Goal: Task Accomplishment & Management: Manage account settings

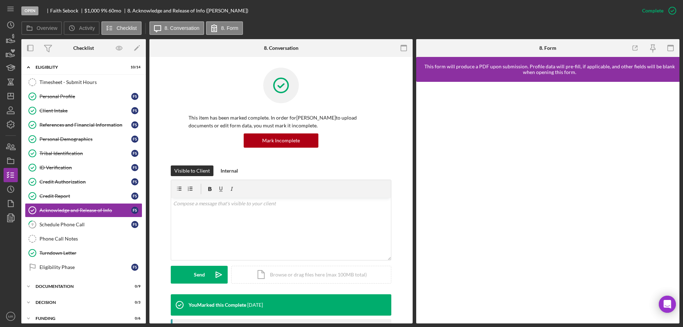
scroll to position [22, 0]
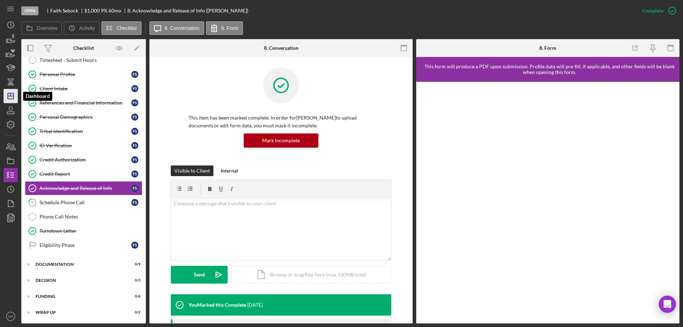
click at [10, 93] on icon "Icon/Dashboard" at bounding box center [11, 96] width 18 height 18
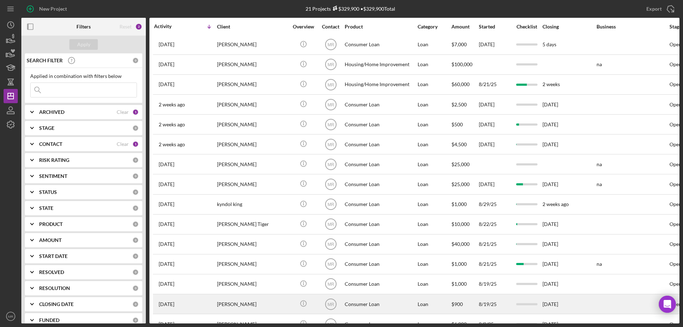
scroll to position [140, 0]
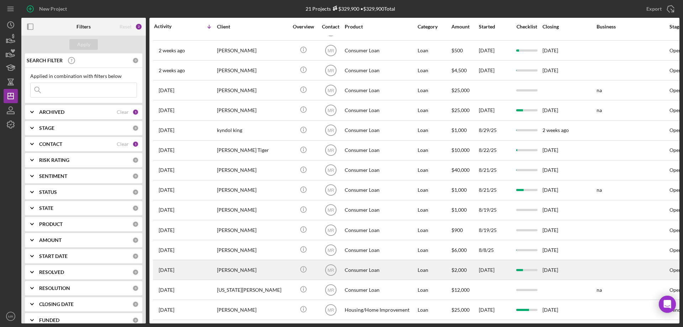
click at [278, 264] on div "Valerie russell" at bounding box center [252, 269] width 71 height 19
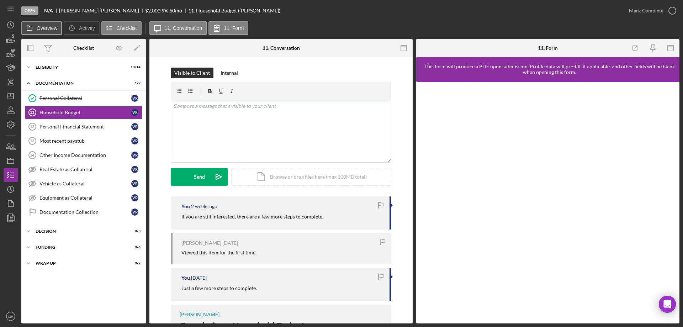
click at [43, 27] on label "Overview" at bounding box center [47, 28] width 21 height 6
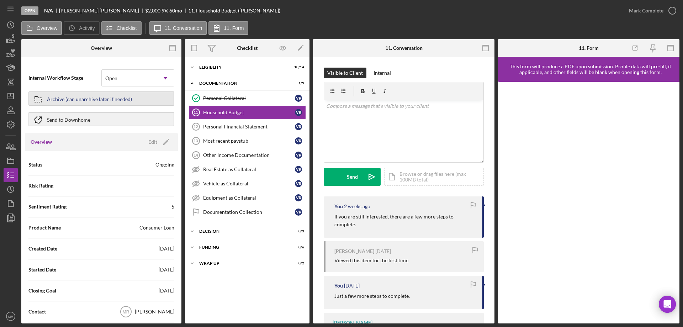
click at [95, 96] on div "Archive (can unarchive later if needed)" at bounding box center [89, 98] width 85 height 13
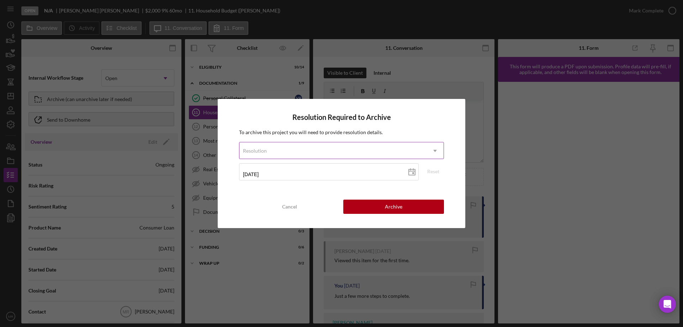
drag, startPoint x: 373, startPoint y: 147, endPoint x: 387, endPoint y: 160, distance: 18.9
click at [373, 147] on div "Resolution" at bounding box center [332, 151] width 187 height 16
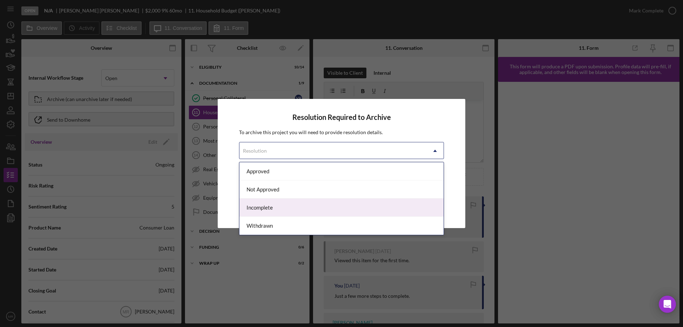
click at [321, 202] on div "Incomplete" at bounding box center [341, 207] width 204 height 18
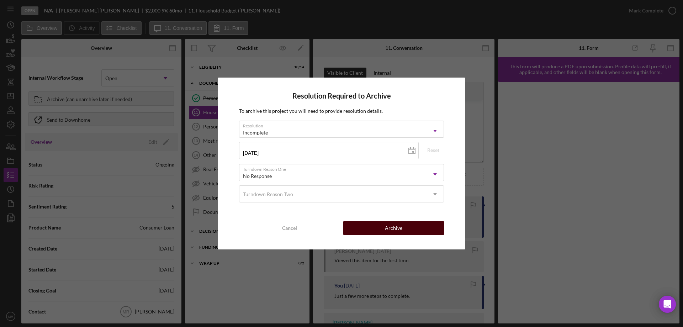
click at [407, 230] on button "Archive" at bounding box center [393, 228] width 101 height 14
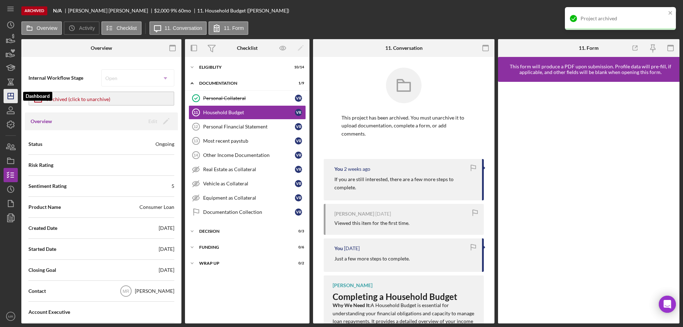
click at [8, 94] on polygon "button" at bounding box center [11, 96] width 6 height 6
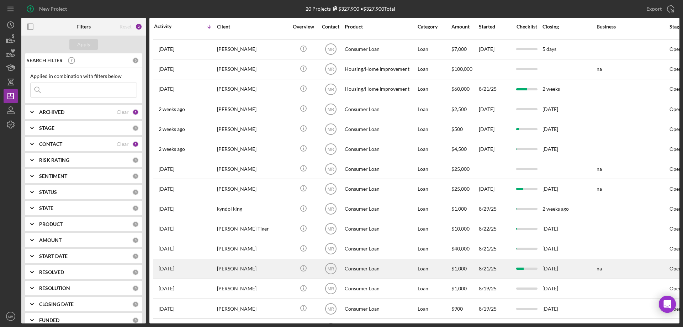
scroll to position [120, 0]
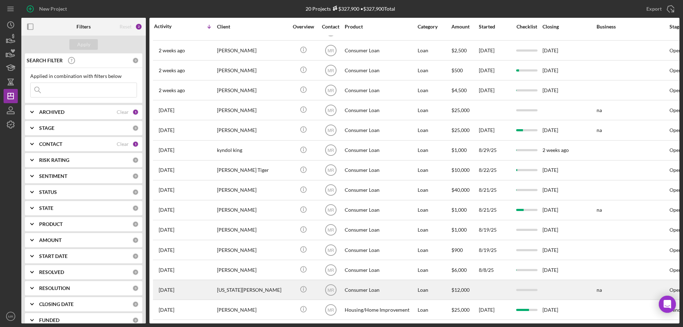
click at [274, 283] on div "Virginia Bennett" at bounding box center [252, 289] width 71 height 19
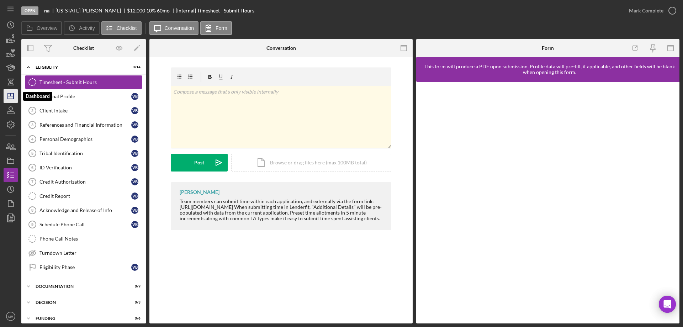
click at [6, 95] on icon "Icon/Dashboard" at bounding box center [11, 96] width 18 height 18
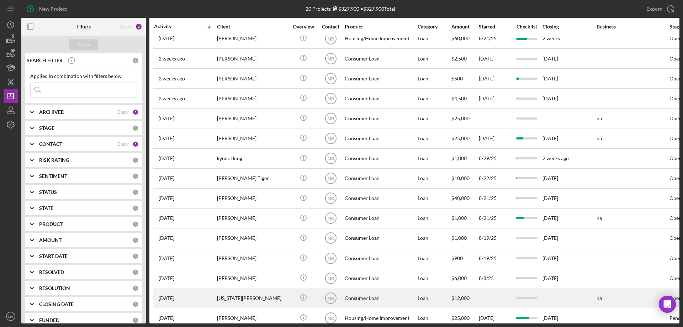
scroll to position [120, 0]
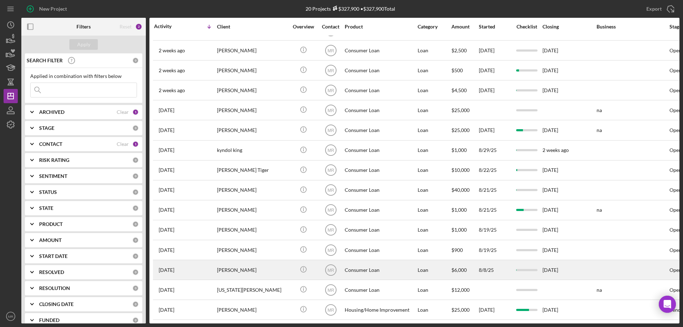
click at [256, 262] on div "jonathan Harrison Jr." at bounding box center [252, 269] width 71 height 19
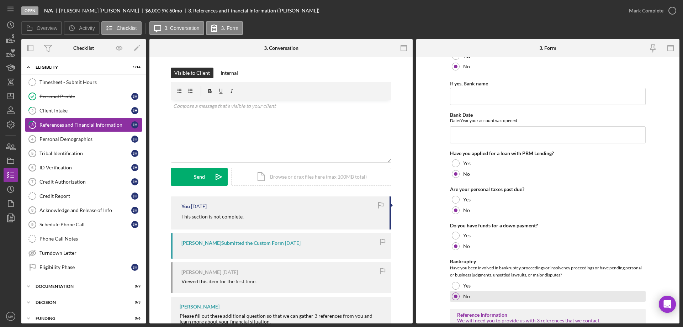
scroll to position [242, 0]
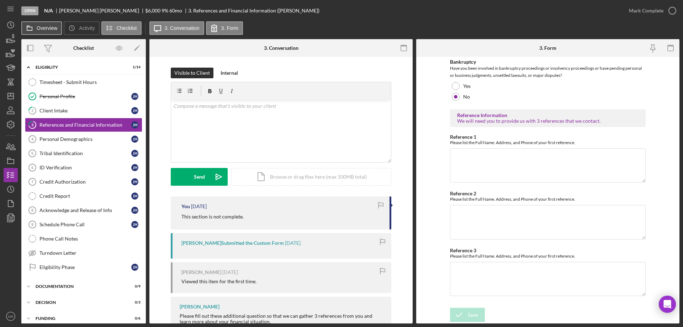
click at [40, 25] on label "Overview" at bounding box center [47, 28] width 21 height 6
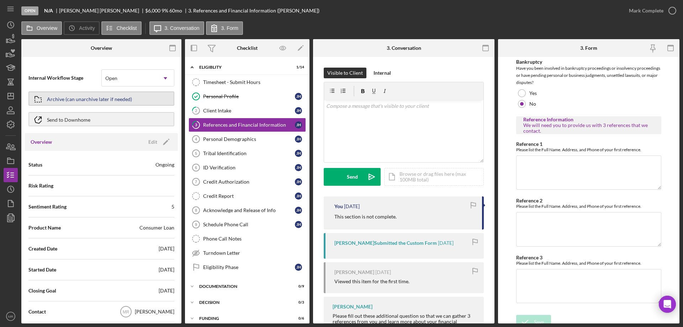
click at [79, 96] on div "Archive (can unarchive later if needed)" at bounding box center [89, 98] width 85 height 13
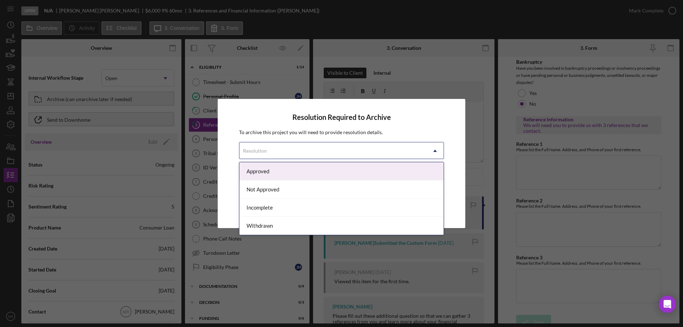
click at [365, 147] on div "Resolution" at bounding box center [332, 151] width 187 height 16
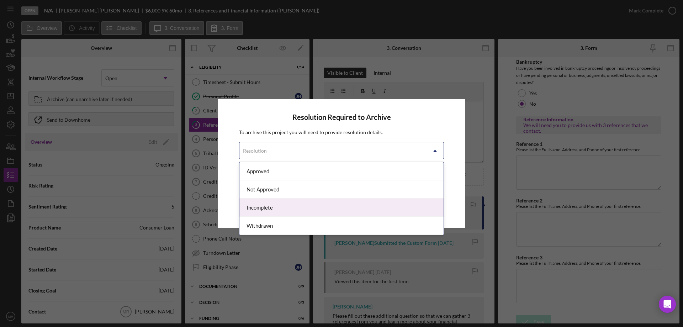
click at [313, 203] on div "Incomplete" at bounding box center [341, 207] width 204 height 18
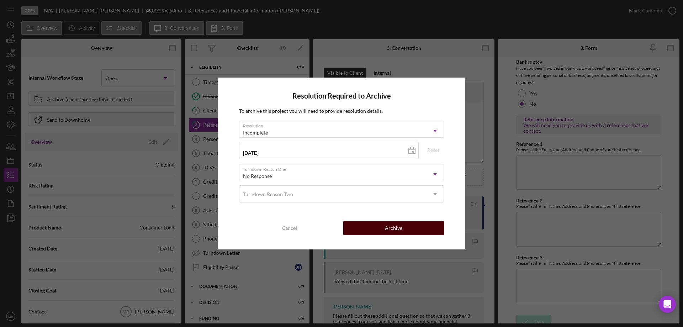
click at [389, 227] on div "Archive" at bounding box center [393, 228] width 17 height 14
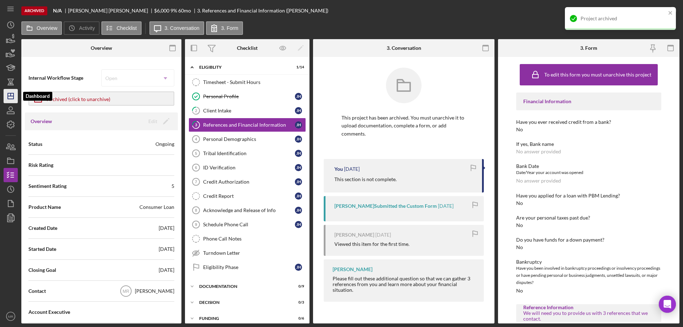
click at [8, 95] on polygon "button" at bounding box center [11, 96] width 6 height 6
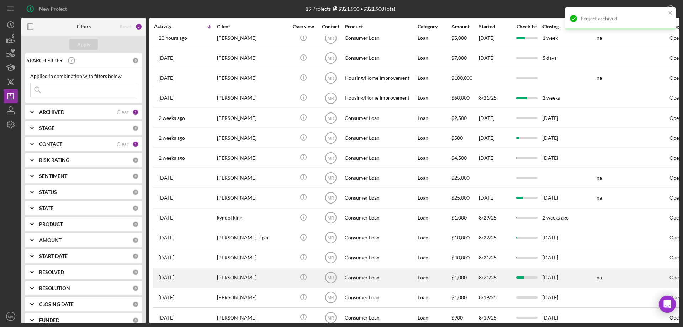
scroll to position [100, 0]
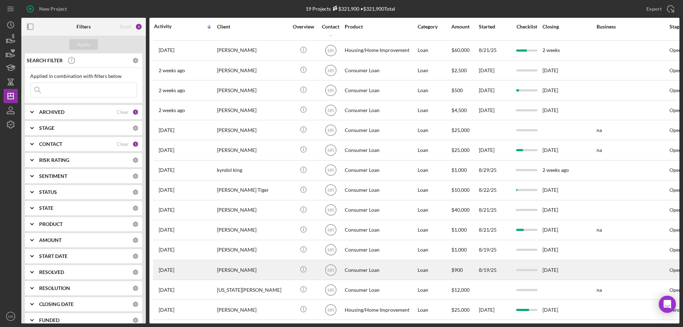
click at [253, 260] on div "Domnic Brown" at bounding box center [252, 269] width 71 height 19
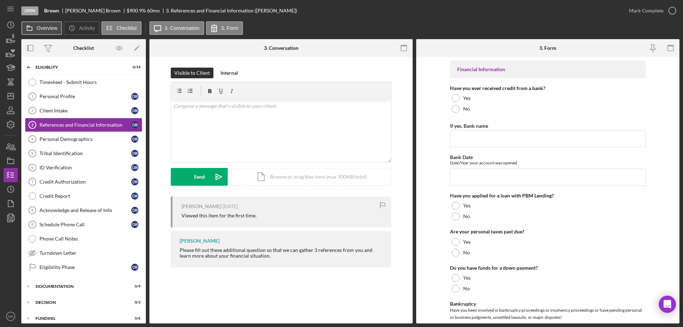
click at [45, 24] on button "Overview" at bounding box center [41, 28] width 41 height 14
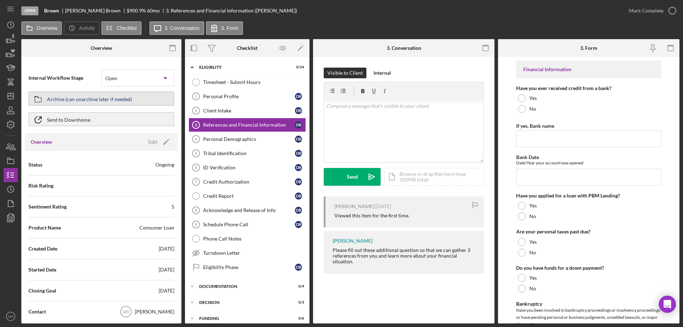
click at [97, 92] on button "Archive (can unarchive later if needed)" at bounding box center [101, 98] width 146 height 14
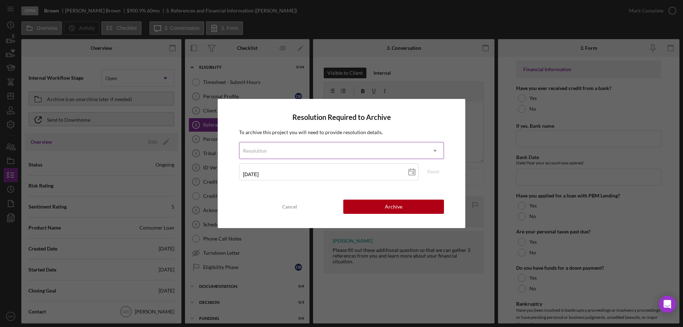
click at [308, 150] on div "Resolution" at bounding box center [332, 151] width 187 height 16
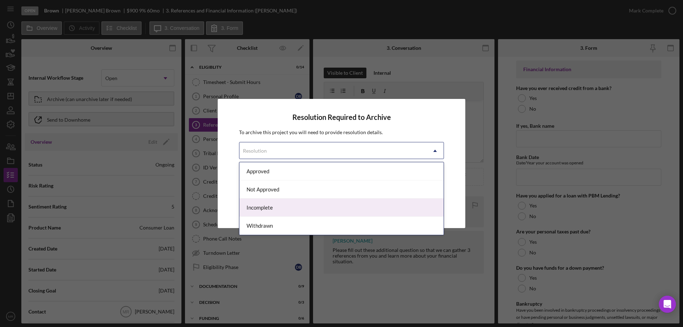
click at [338, 203] on div "Incomplete" at bounding box center [341, 207] width 204 height 18
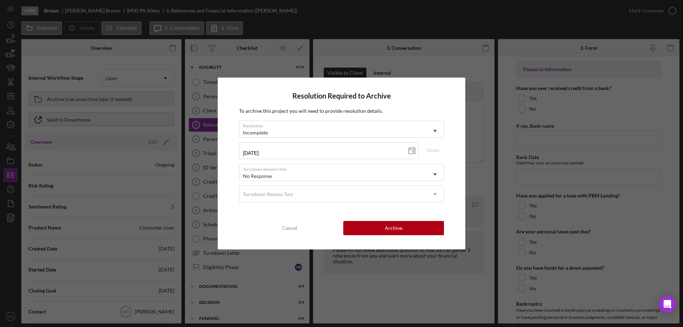
click at [428, 221] on div "Resolution Required to Archive To archive this project you will need to provide…" at bounding box center [342, 164] width 248 height 172
click at [420, 227] on button "Archive" at bounding box center [393, 228] width 101 height 14
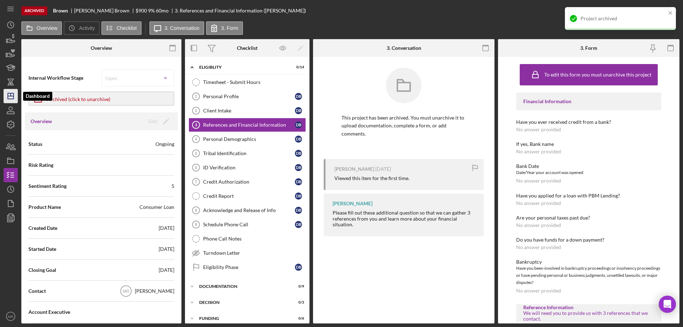
click at [9, 94] on polygon "button" at bounding box center [11, 96] width 6 height 6
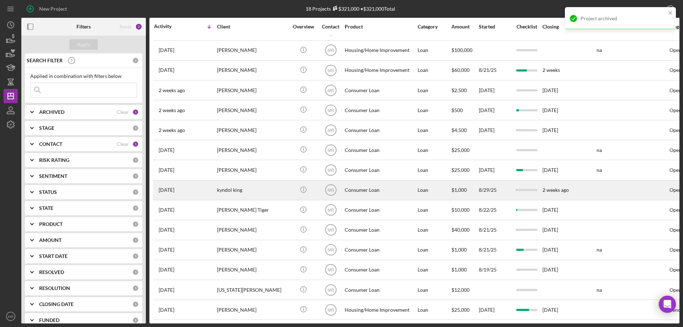
scroll to position [80, 0]
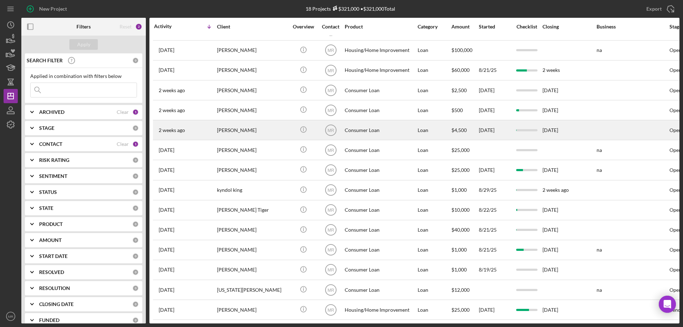
click at [277, 124] on div "Steven Dingman" at bounding box center [252, 130] width 71 height 19
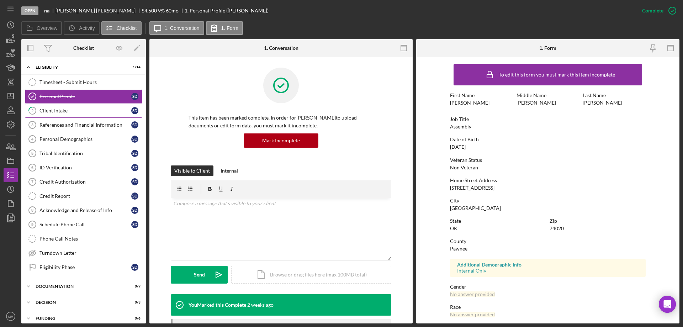
click at [82, 111] on div "Client Intake" at bounding box center [85, 111] width 92 height 6
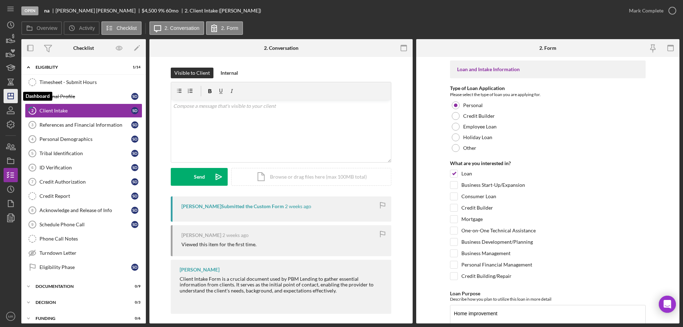
click at [11, 97] on icon "Icon/Dashboard" at bounding box center [11, 96] width 18 height 18
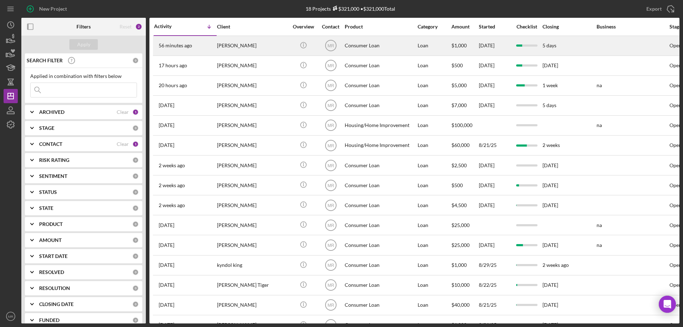
click at [270, 47] on div "Faith Sebock" at bounding box center [252, 45] width 71 height 19
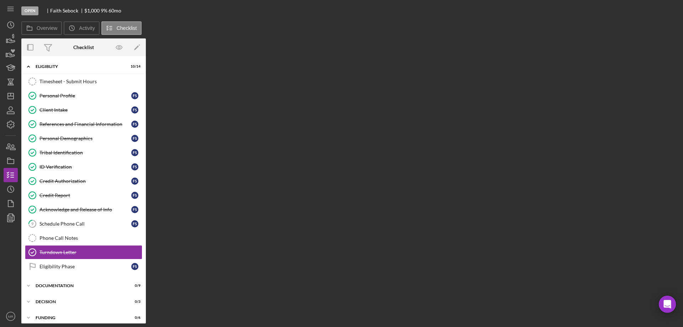
scroll to position [21, 0]
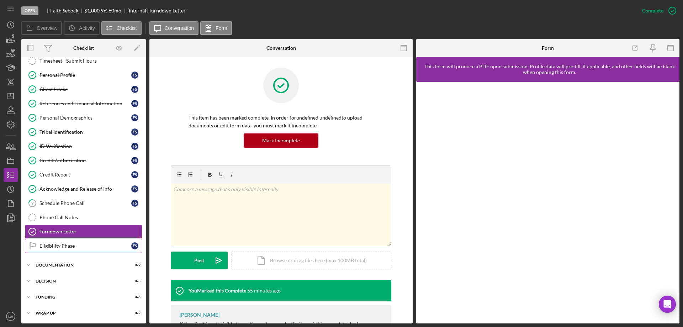
click at [63, 248] on div "Eligibility Phase" at bounding box center [85, 246] width 92 height 6
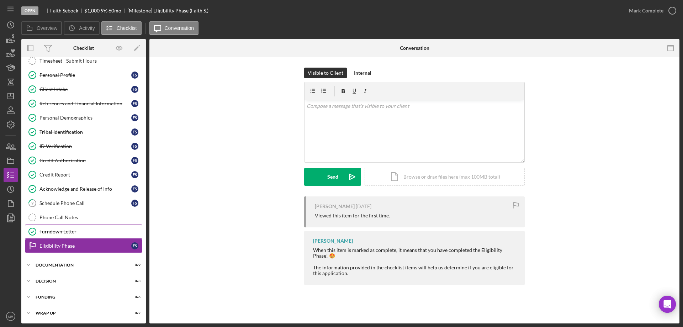
click at [55, 229] on div "Turndown Letter" at bounding box center [90, 232] width 102 height 6
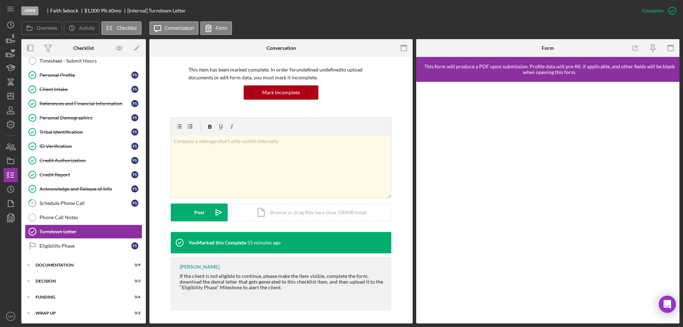
scroll to position [49, 0]
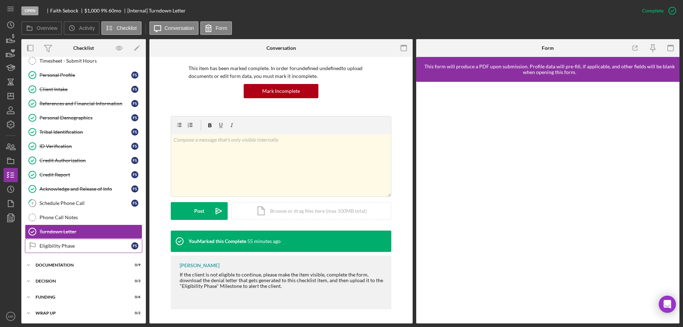
click at [64, 245] on div "Eligibility Phase" at bounding box center [85, 246] width 92 height 6
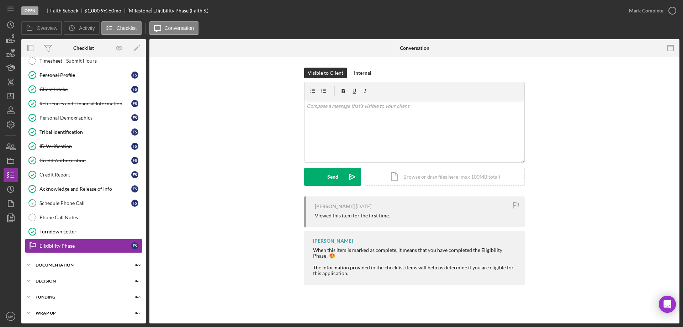
click at [430, 166] on form "v Color teal Color pink Remove color Add row above Add row below Add column bef…" at bounding box center [414, 134] width 221 height 104
click at [435, 170] on div "Icon/Document Browse or drag files here (max 100MB total) Tap to choose files o…" at bounding box center [445, 177] width 160 height 18
click at [60, 229] on div "Turndown Letter" at bounding box center [90, 232] width 102 height 6
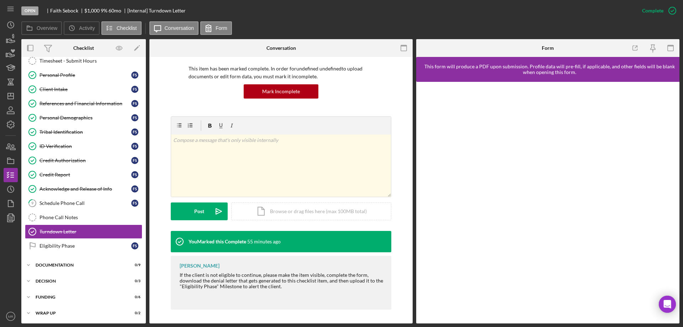
scroll to position [49, 0]
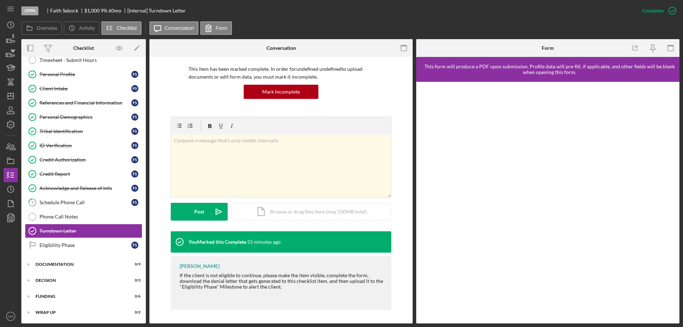
scroll to position [49, 0]
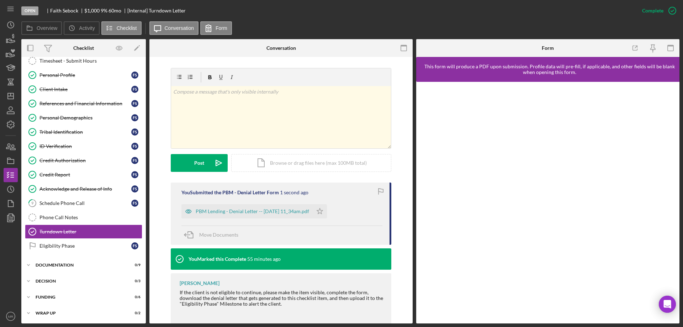
scroll to position [107, 0]
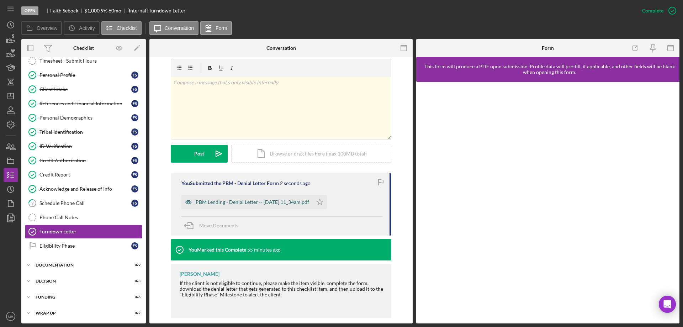
click at [275, 200] on div "PBM Lending - Denial Letter -- 2025-09-24 11_34am.pdf" at bounding box center [252, 202] width 113 height 6
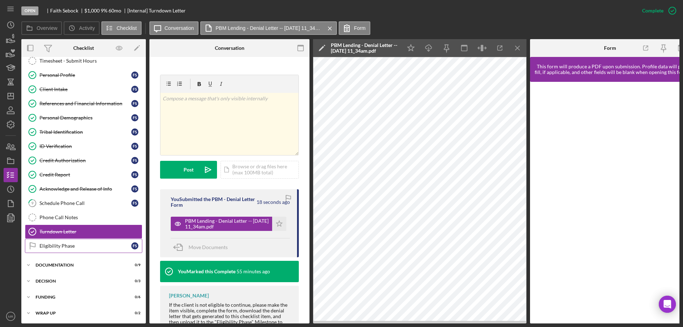
click at [57, 244] on div "Eligibility Phase" at bounding box center [85, 246] width 92 height 6
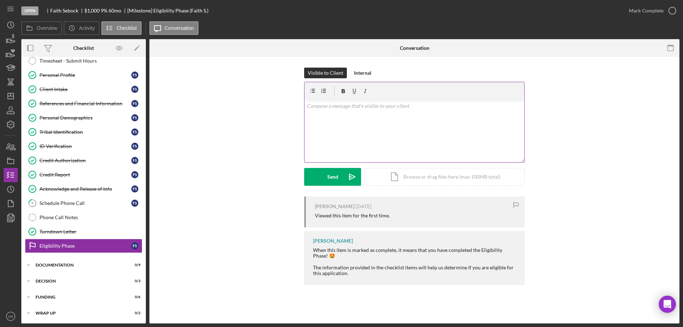
click at [335, 125] on div "v Color teal Color pink Remove color Add row above Add row below Add column bef…" at bounding box center [414, 131] width 220 height 62
click at [410, 172] on div "Icon/Document Browse or drag files here (max 100MB total) Tap to choose files o…" at bounding box center [445, 176] width 160 height 18
drag, startPoint x: 351, startPoint y: 123, endPoint x: 356, endPoint y: 123, distance: 4.3
click at [353, 123] on div "v Color teal Color pink Remove color Add row above Add row below Add column bef…" at bounding box center [414, 117] width 220 height 35
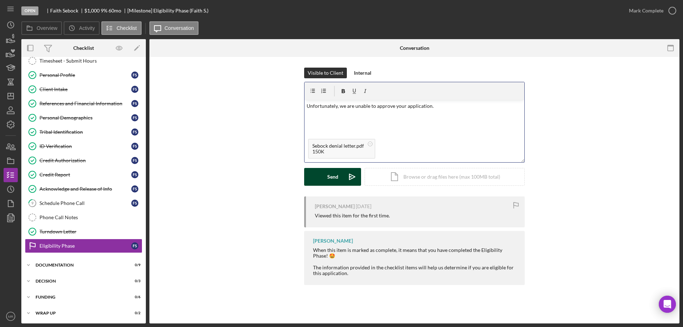
click at [329, 178] on div "Send" at bounding box center [332, 177] width 11 height 18
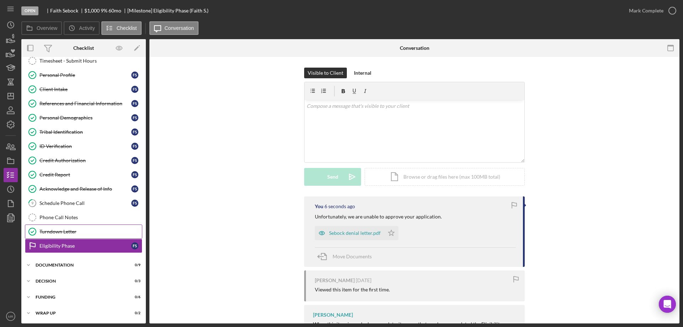
click at [62, 232] on div "Turndown Letter" at bounding box center [90, 232] width 102 height 6
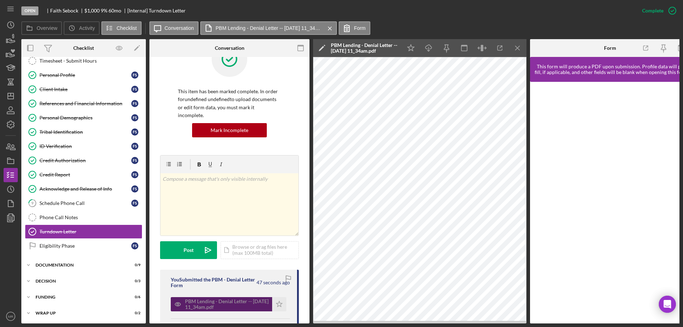
scroll to position [71, 0]
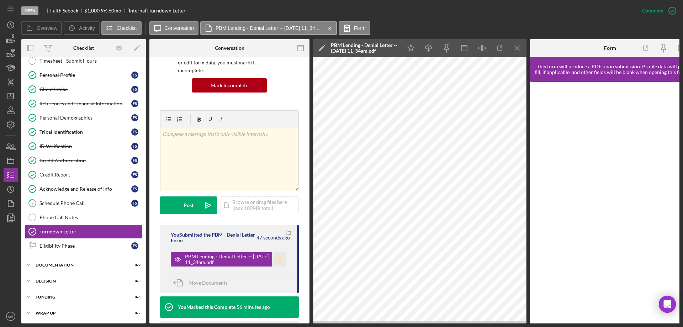
click at [281, 252] on icon "Icon/Star" at bounding box center [279, 259] width 14 height 14
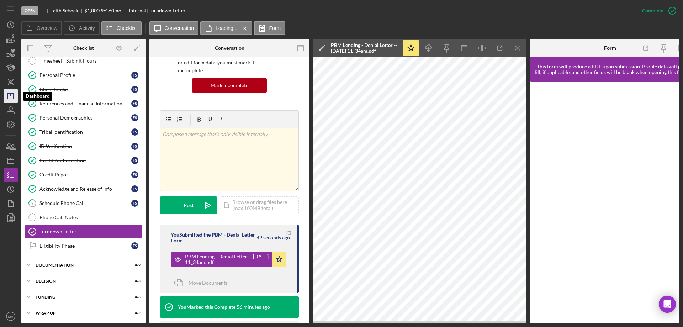
click at [8, 94] on polygon "button" at bounding box center [11, 96] width 6 height 6
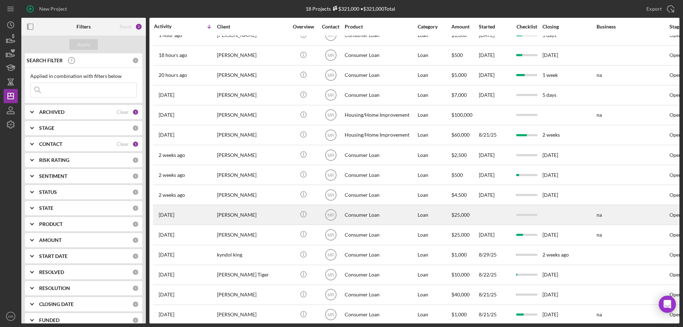
scroll to position [9, 0]
